Goal: Task Accomplishment & Management: Use online tool/utility

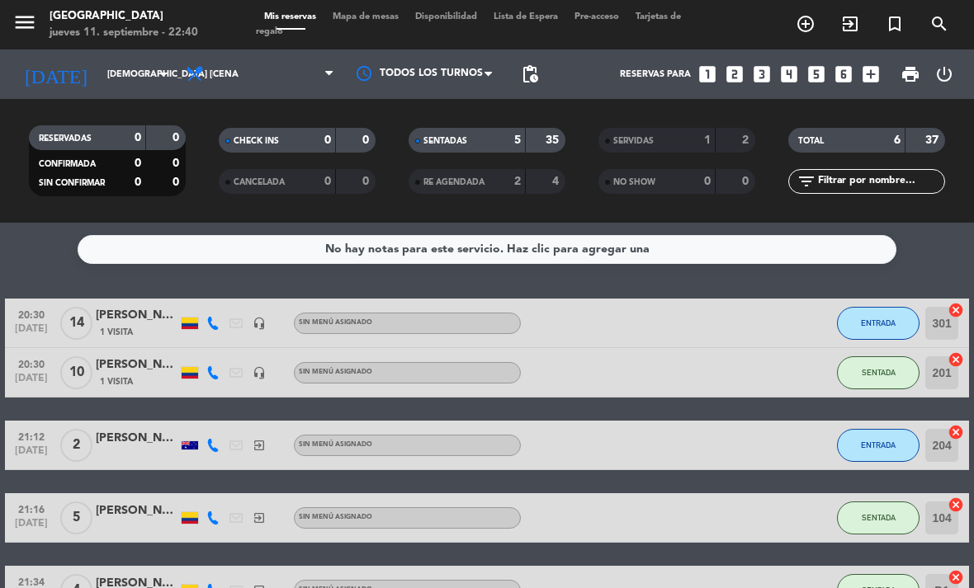
click at [883, 321] on span "ENTRADA" at bounding box center [877, 322] width 35 height 9
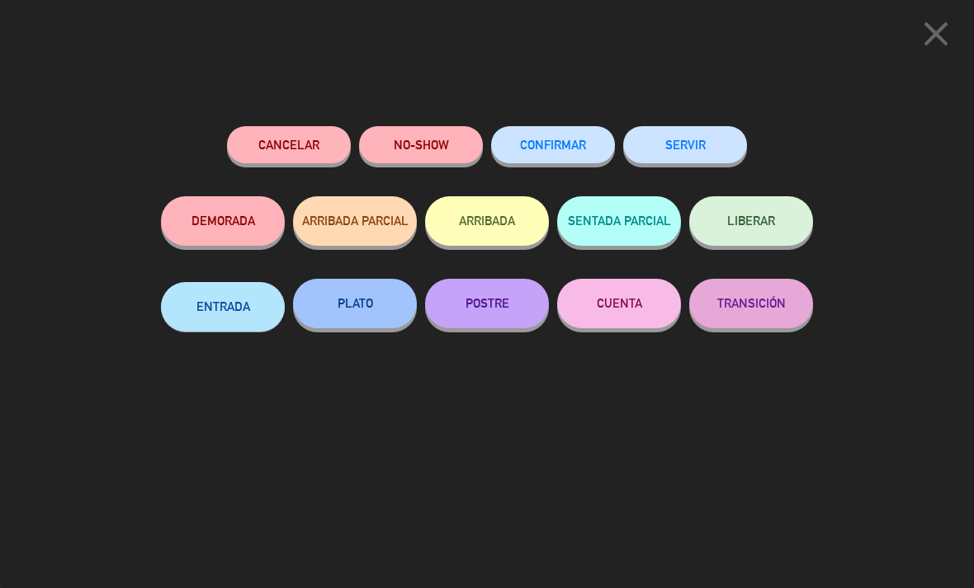
click at [364, 297] on button "PLATO" at bounding box center [355, 304] width 124 height 50
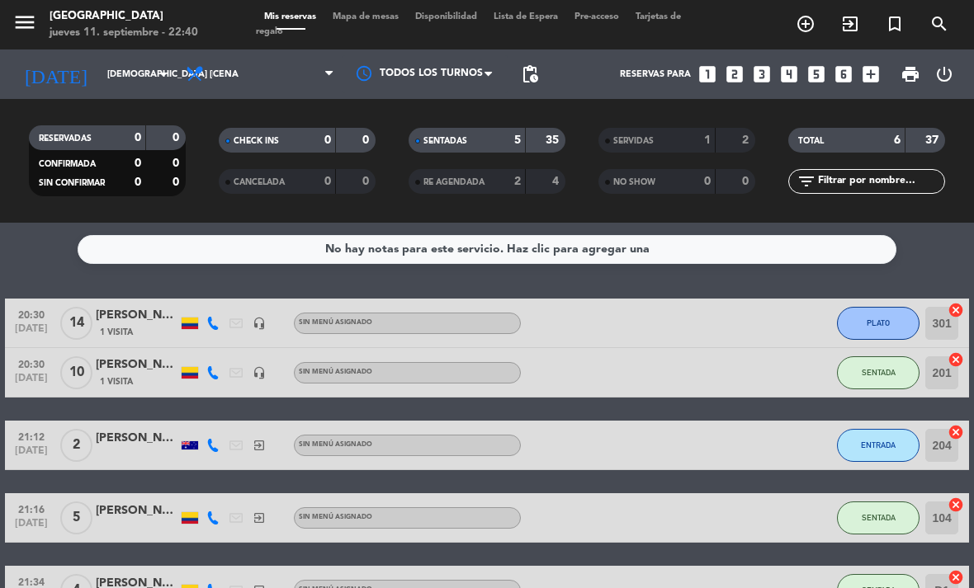
click at [880, 326] on span "PLATO" at bounding box center [877, 322] width 23 height 9
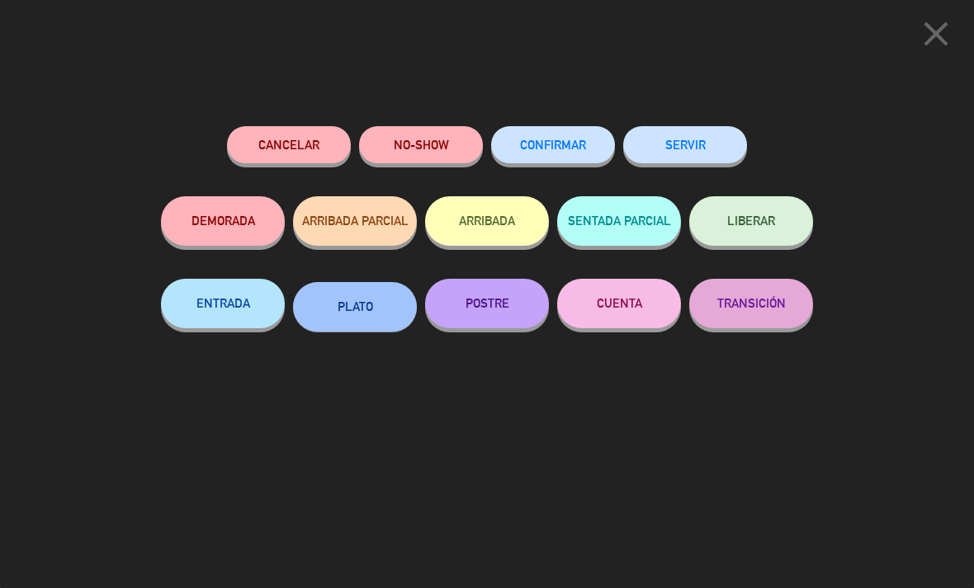
click at [475, 295] on button "POSTRE" at bounding box center [487, 304] width 124 height 50
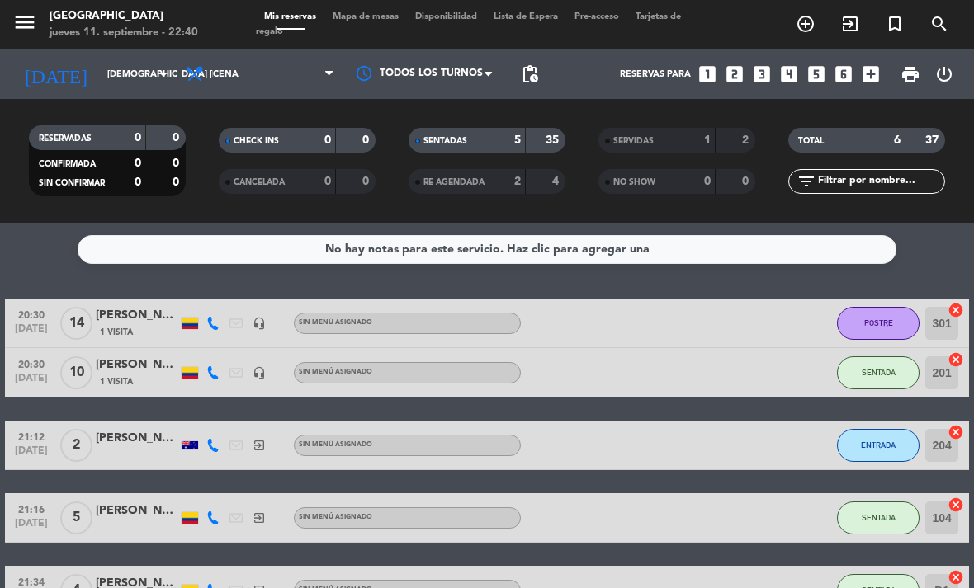
click at [870, 359] on button "SENTADA" at bounding box center [878, 372] width 83 height 33
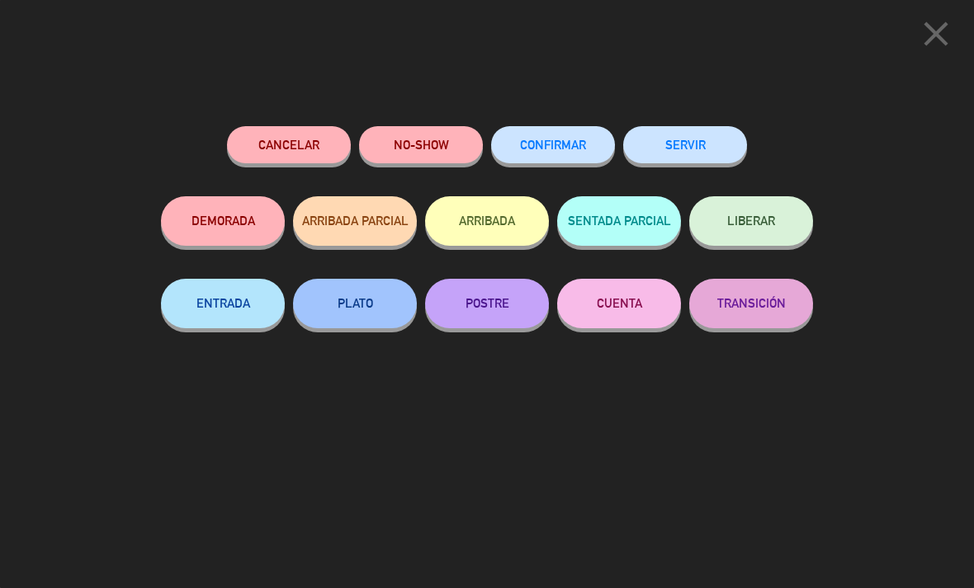
click at [223, 297] on button "ENTRADA" at bounding box center [223, 304] width 124 height 50
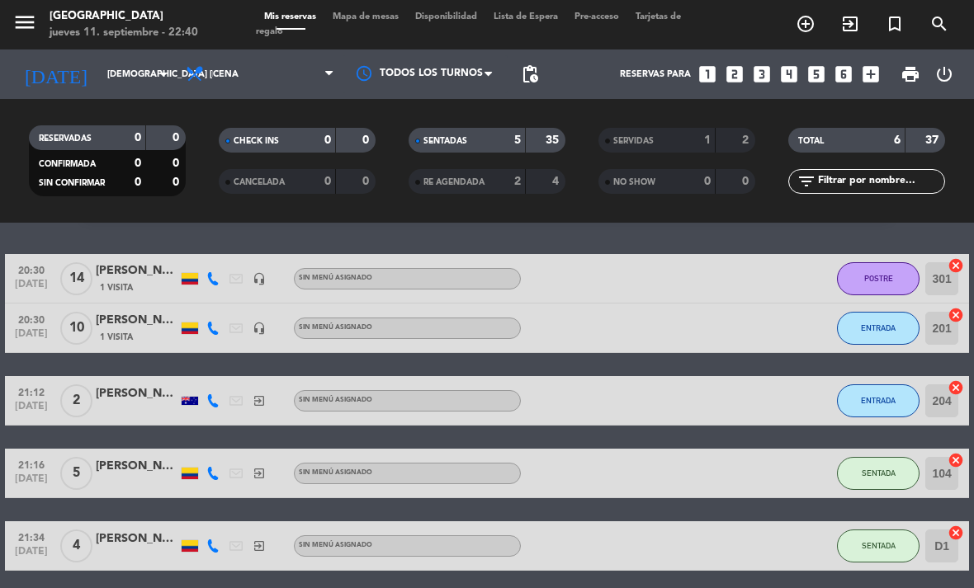
scroll to position [45, 0]
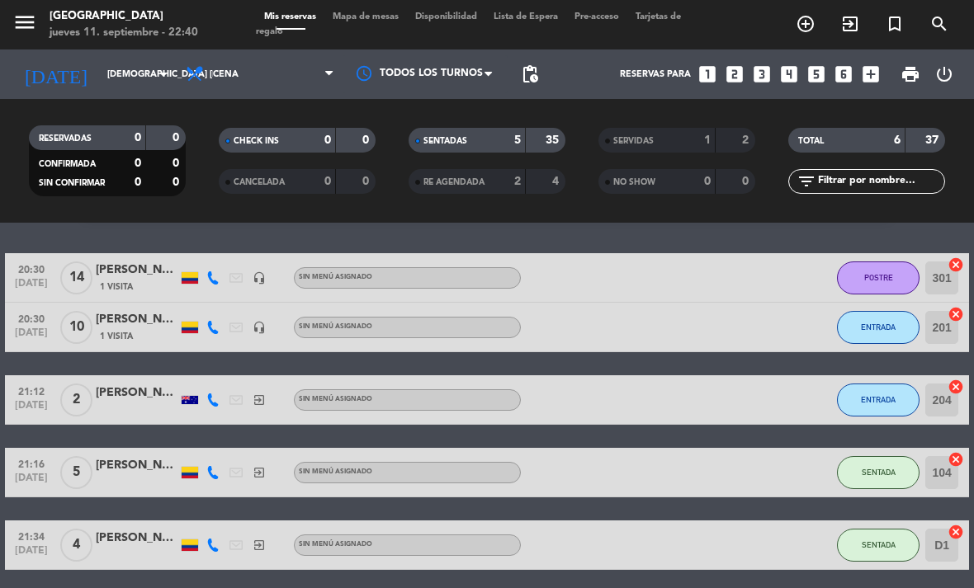
click at [867, 397] on span "ENTRADA" at bounding box center [877, 399] width 35 height 9
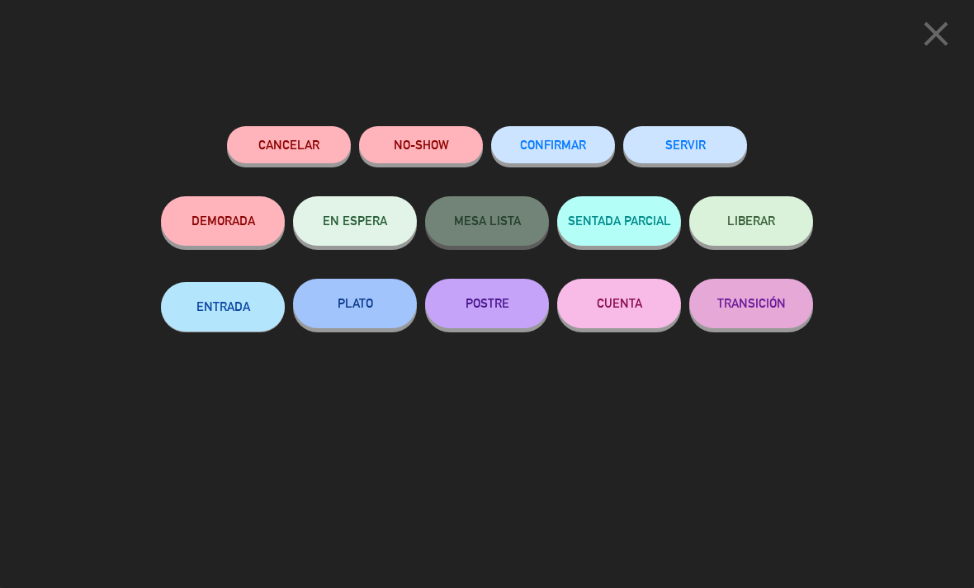
click at [679, 139] on button "SERVIR" at bounding box center [685, 144] width 124 height 37
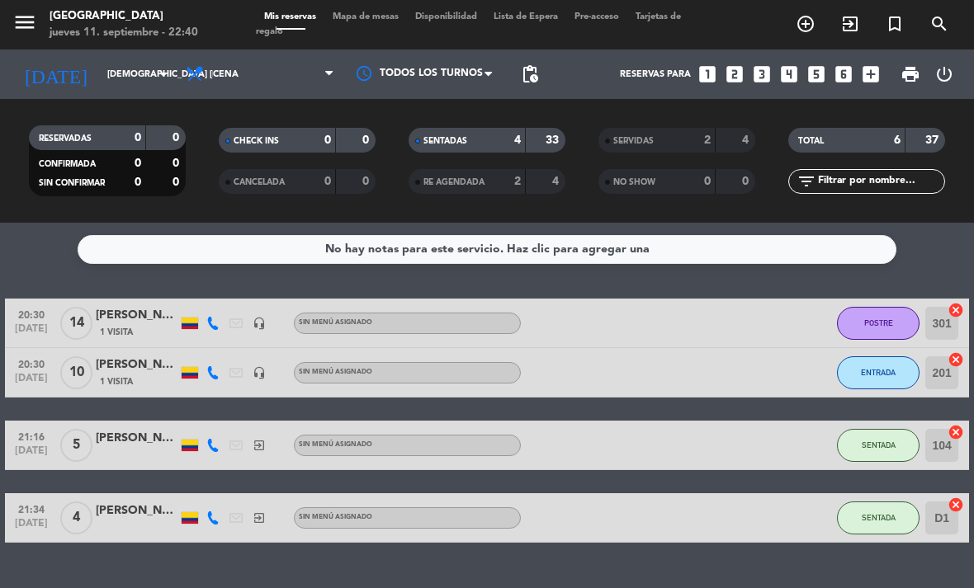
scroll to position [20, 0]
click at [870, 435] on button "SENTADA" at bounding box center [878, 445] width 83 height 33
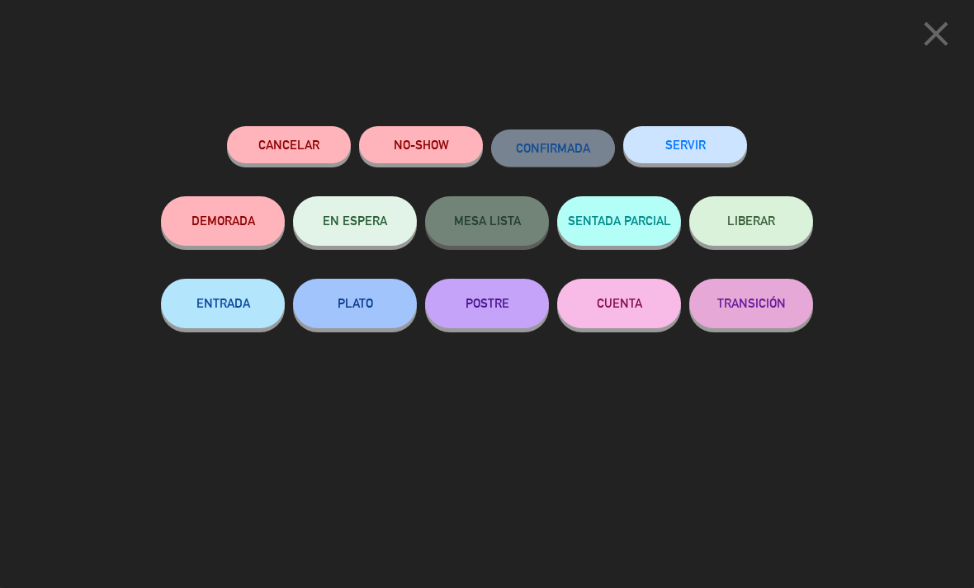
click at [610, 294] on button "CUENTA" at bounding box center [619, 304] width 124 height 50
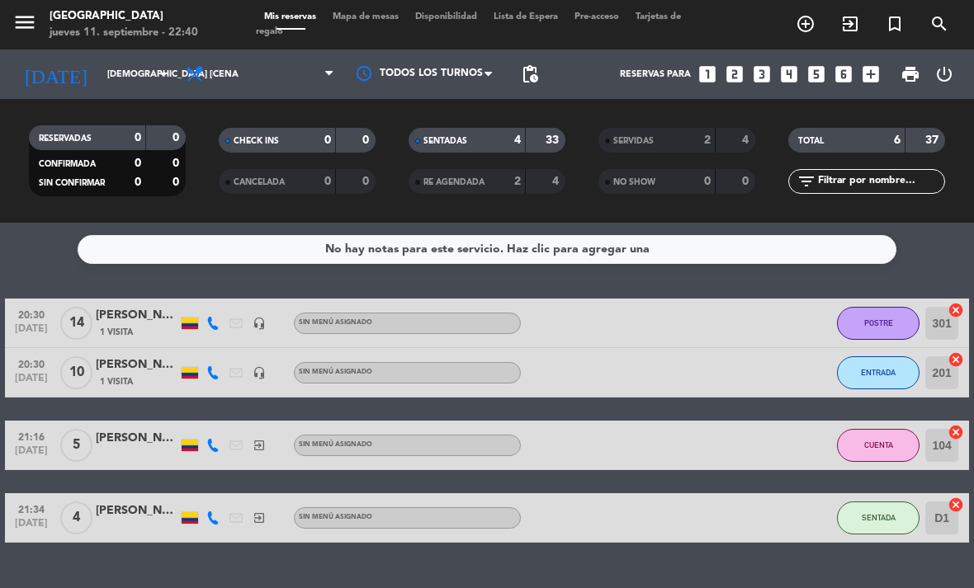
click at [865, 441] on span "CUENTA" at bounding box center [878, 445] width 29 height 9
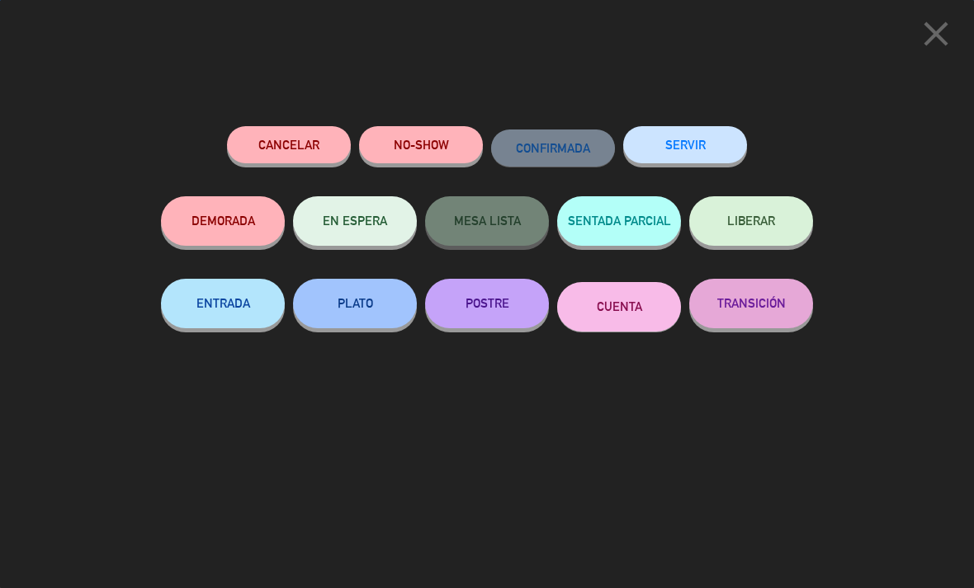
click at [503, 299] on button "POSTRE" at bounding box center [487, 304] width 124 height 50
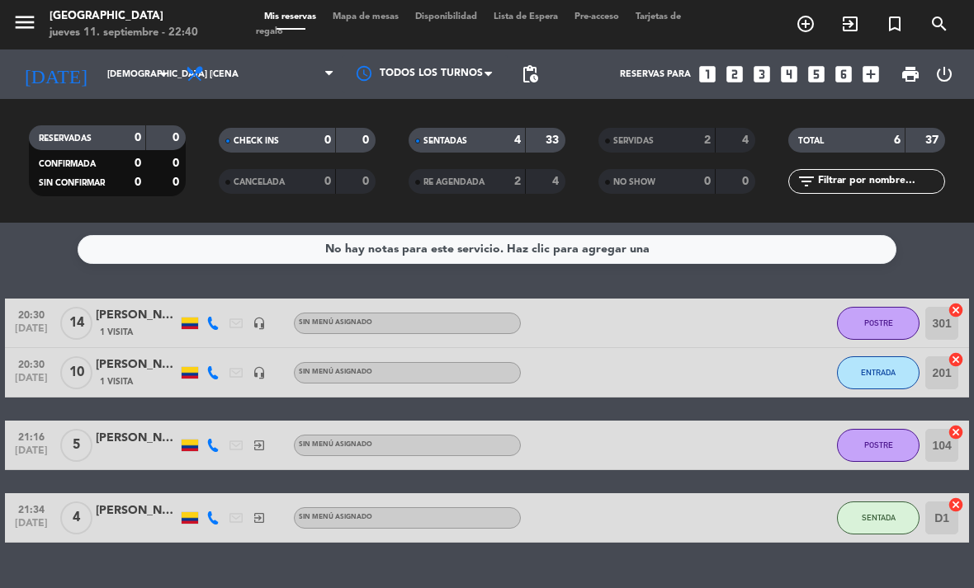
scroll to position [35, 0]
click at [860, 502] on button "SENTADA" at bounding box center [878, 518] width 83 height 33
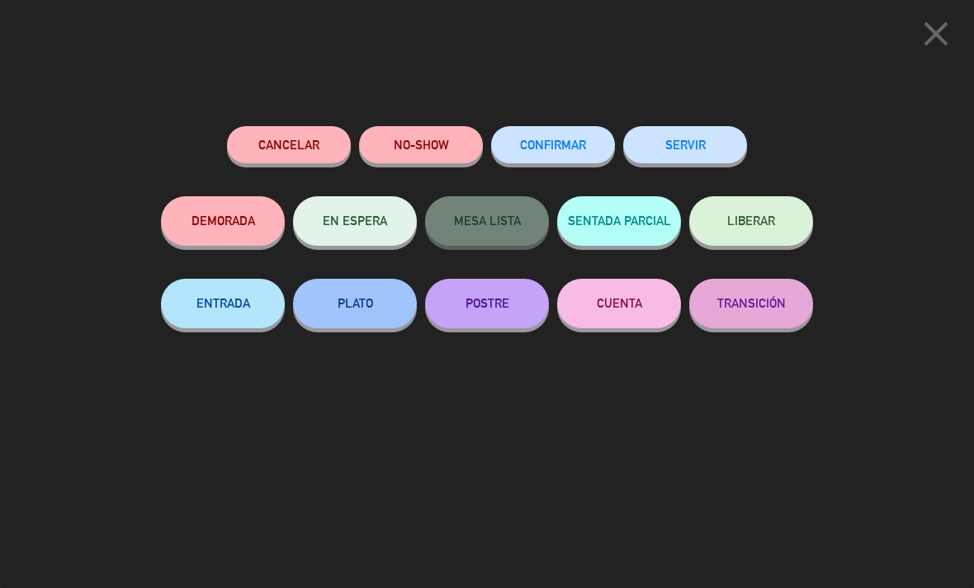
click at [347, 299] on button "PLATO" at bounding box center [355, 304] width 124 height 50
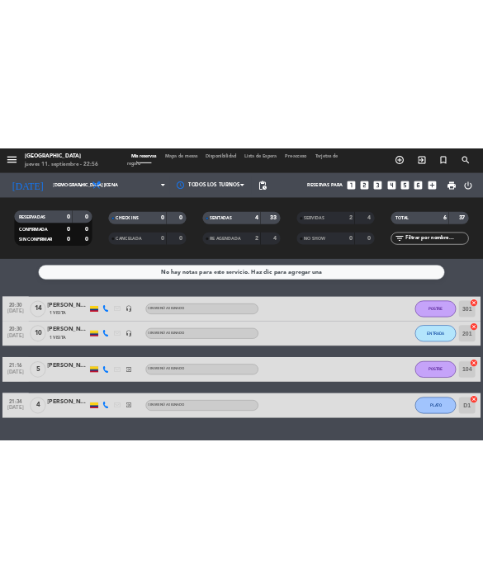
scroll to position [53, 0]
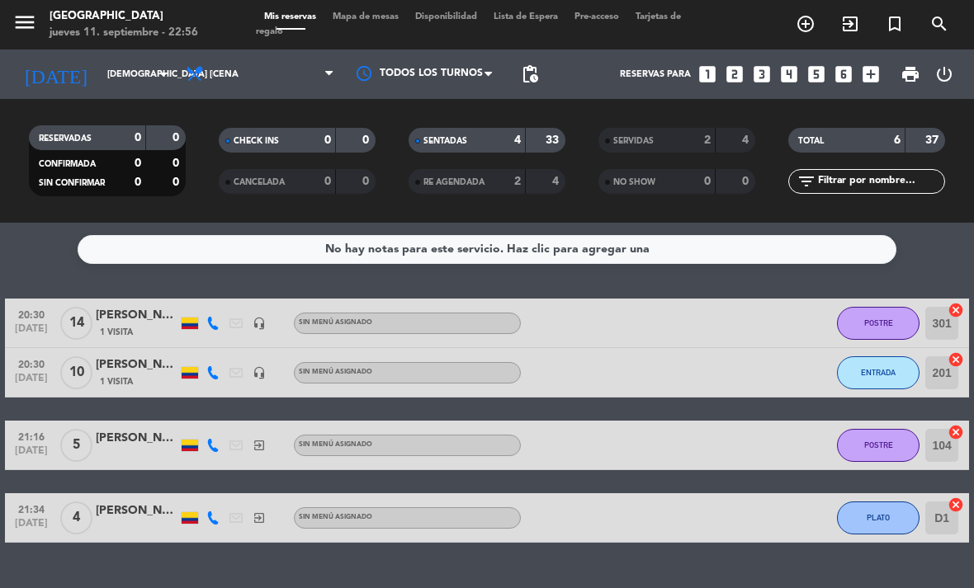
click at [879, 368] on span "ENTRADA" at bounding box center [877, 372] width 35 height 9
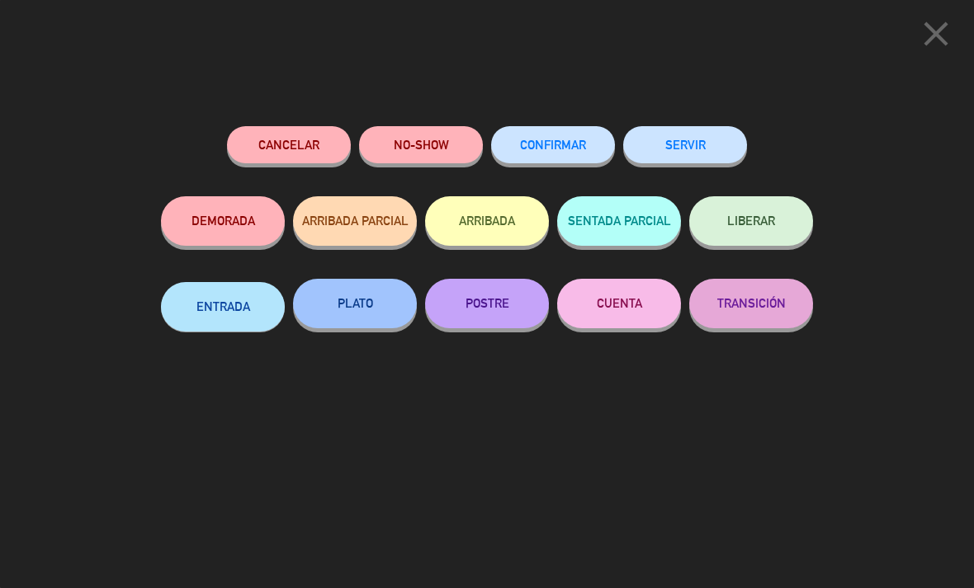
click at [361, 303] on button "PLATO" at bounding box center [355, 304] width 124 height 50
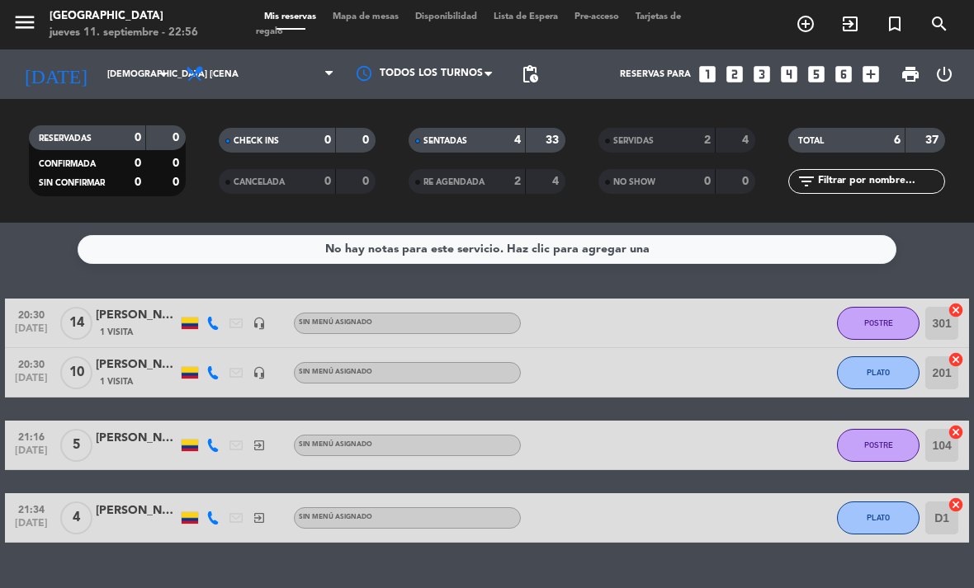
click at [885, 307] on button "POSTRE" at bounding box center [878, 323] width 83 height 33
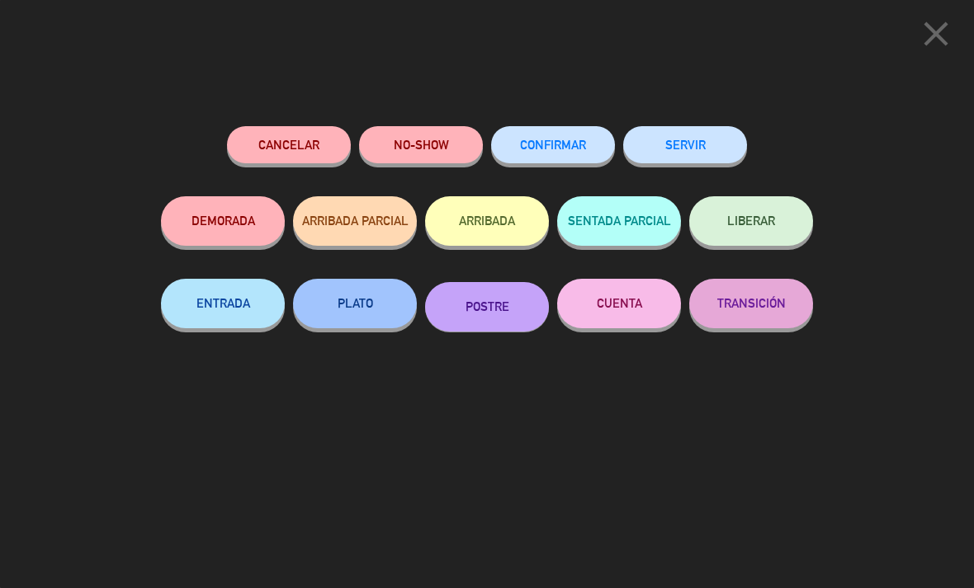
click at [638, 288] on button "CUENTA" at bounding box center [619, 304] width 124 height 50
